Goal: Task Accomplishment & Management: Manage account settings

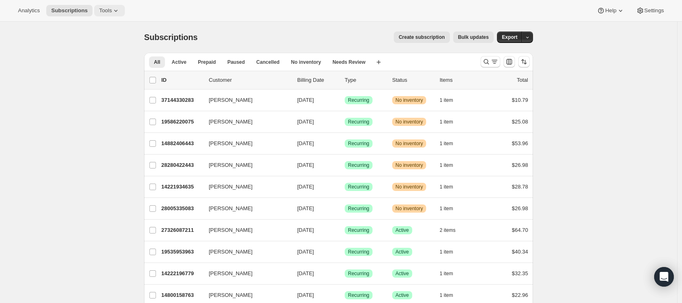
click at [106, 8] on span "Tools" at bounding box center [105, 10] width 13 height 7
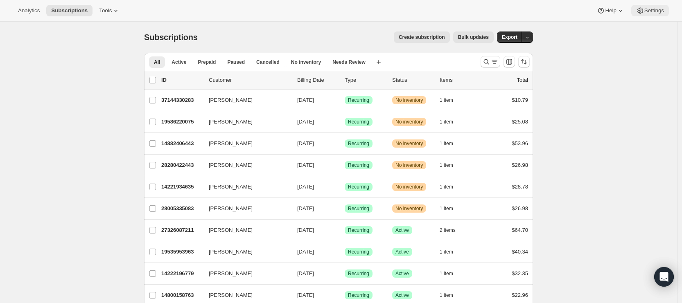
click at [648, 9] on span "Settings" at bounding box center [655, 10] width 20 height 7
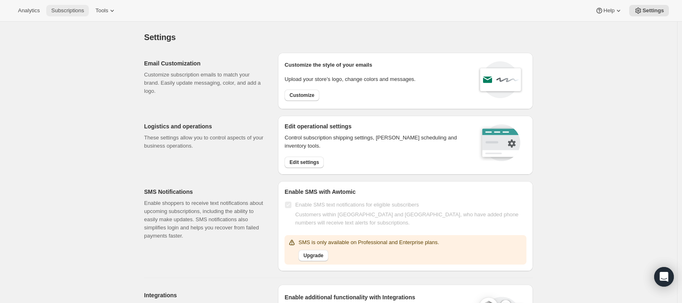
click at [67, 14] on button "Subscriptions" at bounding box center [67, 10] width 43 height 11
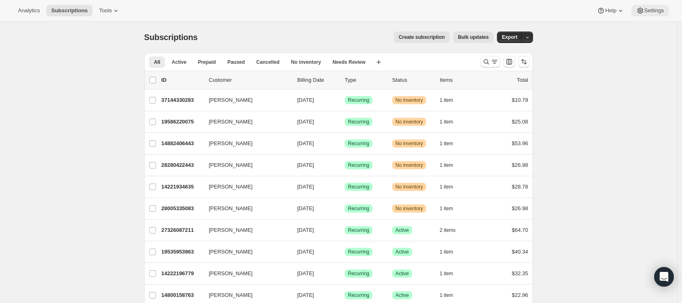
click at [646, 10] on span "Settings" at bounding box center [655, 10] width 20 height 7
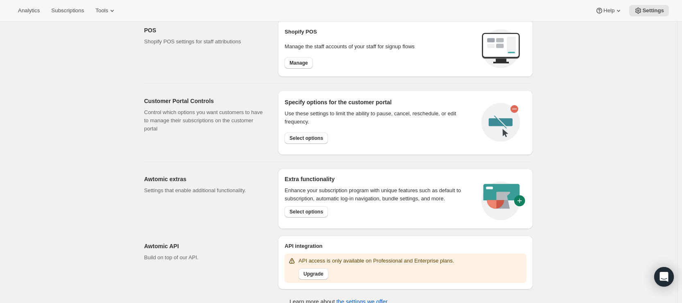
scroll to position [346, 0]
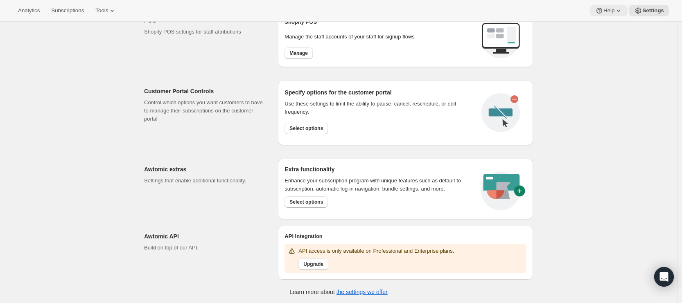
click at [605, 8] on span "Help" at bounding box center [609, 10] width 11 height 7
click at [602, 25] on span "Setup guide" at bounding box center [607, 28] width 28 height 6
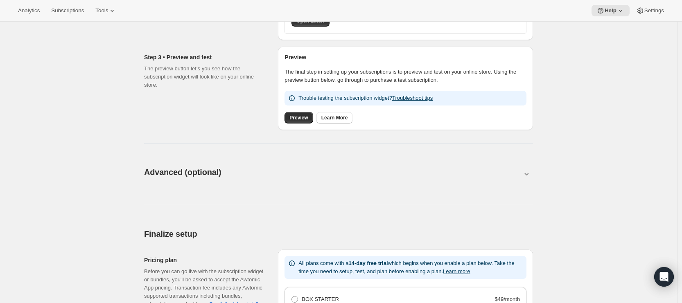
scroll to position [298, 0]
click at [208, 169] on span "Advanced (optional)" at bounding box center [182, 172] width 77 height 9
click at [237, 176] on button at bounding box center [338, 173] width 389 height 9
type input "<div style="text-align: center"> <hr> <br/><h3>Having issues managing your subs…"
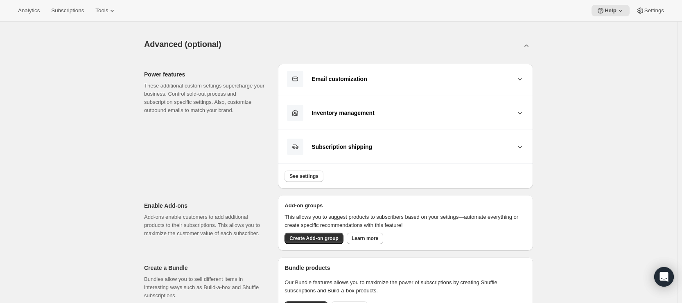
scroll to position [0, 0]
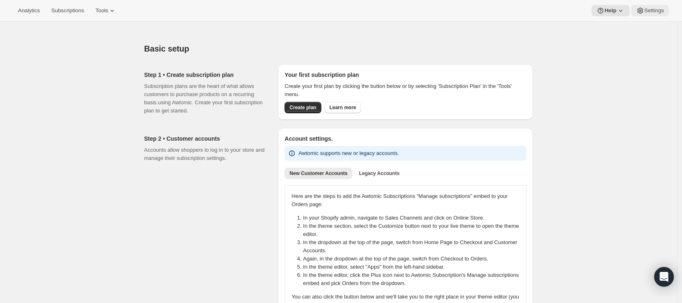
click at [659, 14] on span "Settings" at bounding box center [655, 10] width 20 height 7
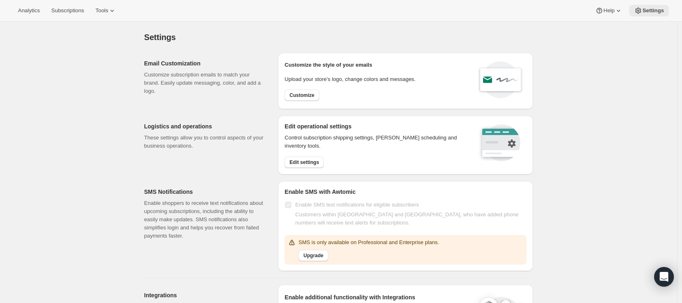
click at [660, 12] on span "Settings" at bounding box center [654, 10] width 22 height 7
click at [620, 10] on icon at bounding box center [619, 11] width 8 height 8
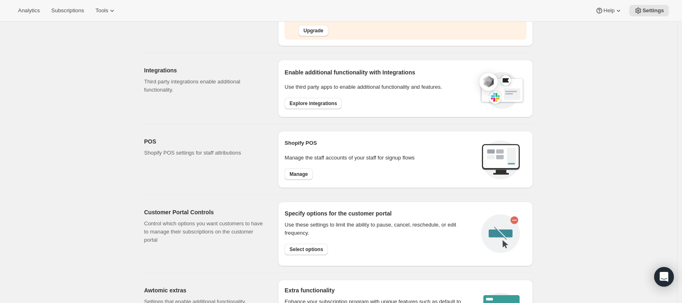
scroll to position [226, 0]
click at [106, 9] on span "Tools" at bounding box center [101, 10] width 13 height 7
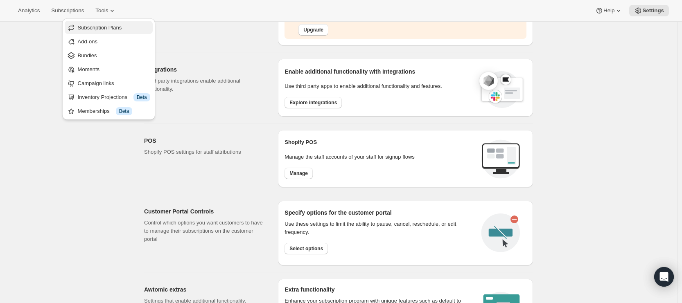
click at [109, 27] on span "Subscription Plans" at bounding box center [100, 28] width 44 height 6
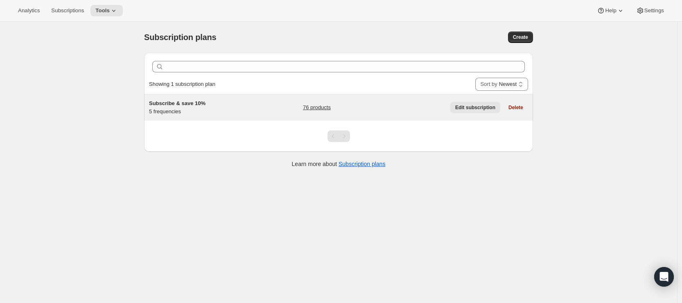
click at [478, 103] on button "Edit subscription" at bounding box center [476, 107] width 50 height 11
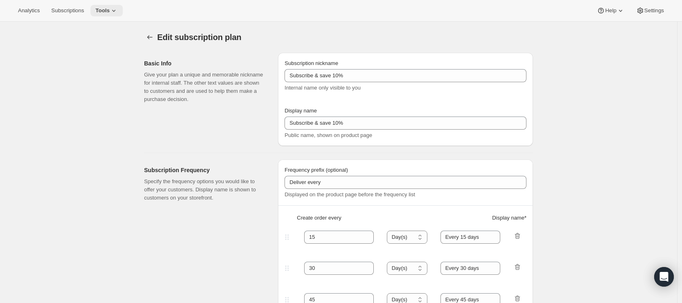
click at [115, 11] on icon at bounding box center [113, 11] width 3 height 2
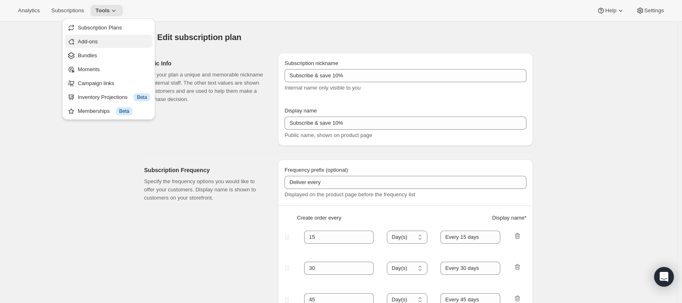
click at [109, 43] on span "Add-ons" at bounding box center [114, 42] width 72 height 8
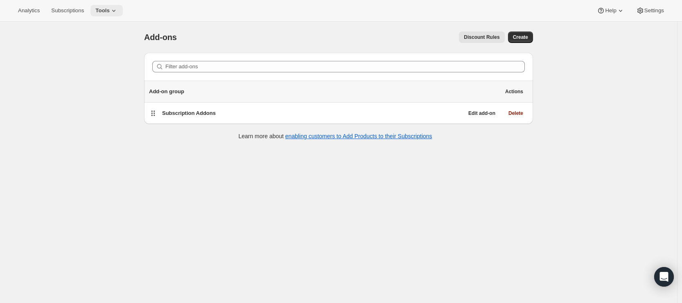
click at [108, 14] on button "Tools" at bounding box center [107, 10] width 32 height 11
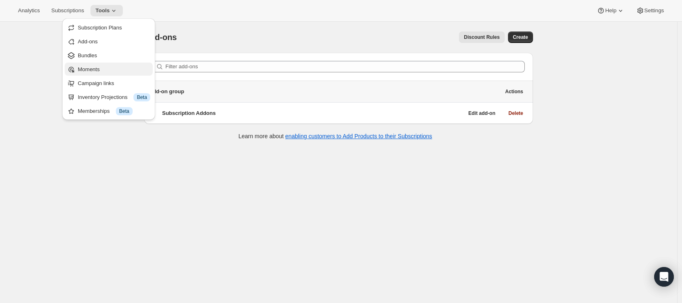
click at [106, 71] on span "Moments" at bounding box center [114, 70] width 72 height 8
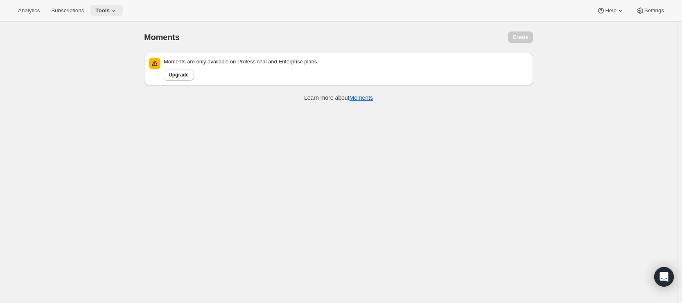
click at [117, 12] on icon at bounding box center [114, 11] width 8 height 8
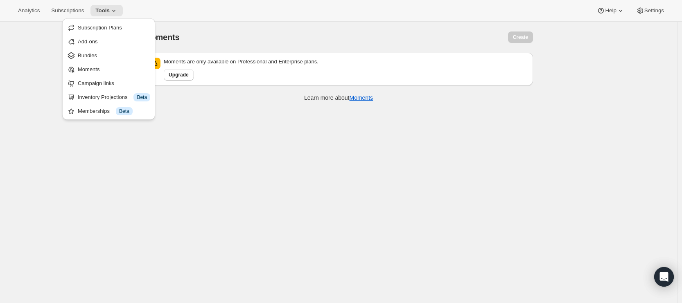
click at [307, 29] on div "Moments. This page is ready Moments Create" at bounding box center [338, 37] width 389 height 31
